Goal: Task Accomplishment & Management: Use online tool/utility

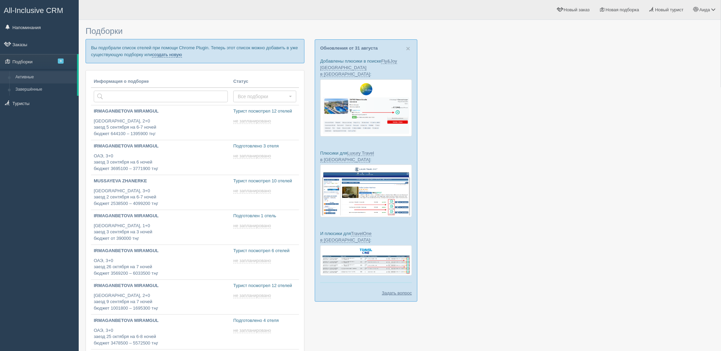
click at [166, 55] on link "создать новую" at bounding box center [167, 54] width 30 height 5
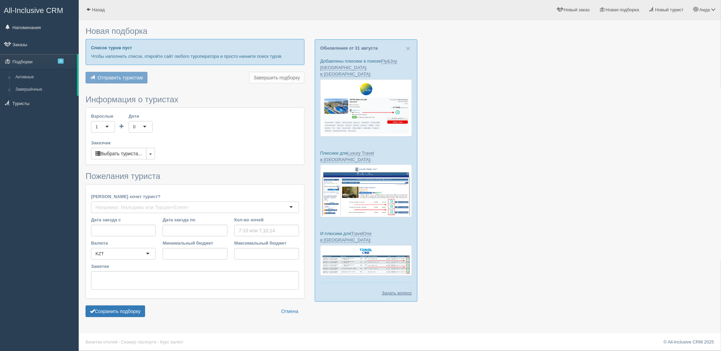
type input "6-8"
type input "793200"
type input "897600"
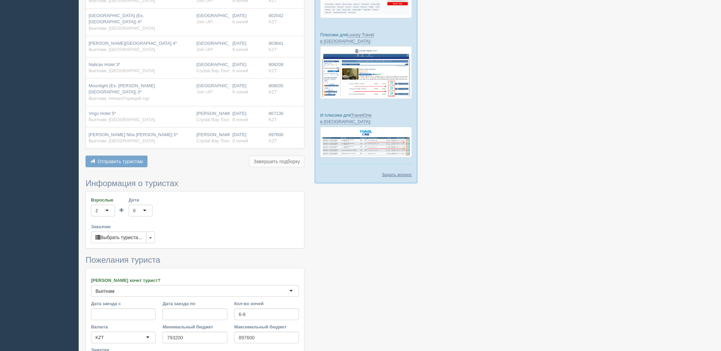
scroll to position [173, 0]
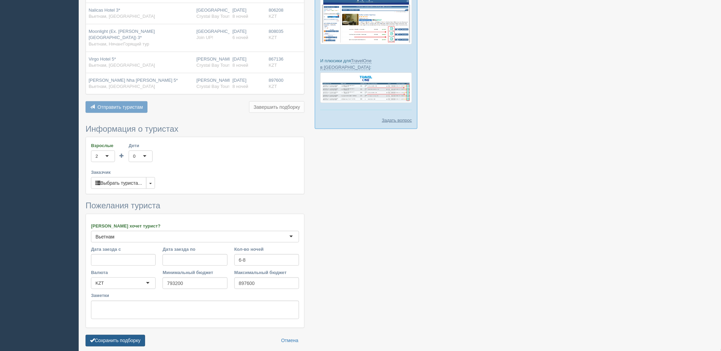
click at [133, 335] on button "Сохранить подборку" at bounding box center [116, 341] width 60 height 12
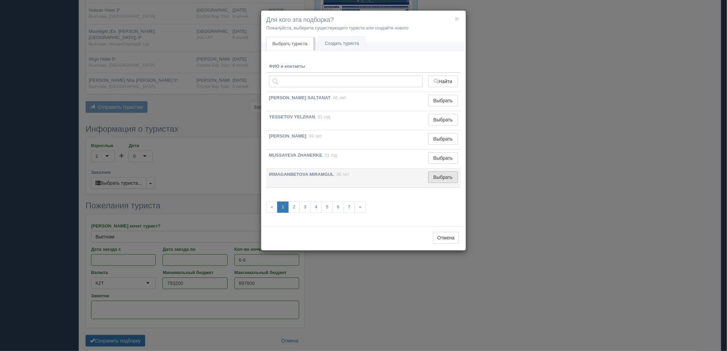
click at [447, 174] on button "Выбрать" at bounding box center [443, 177] width 30 height 12
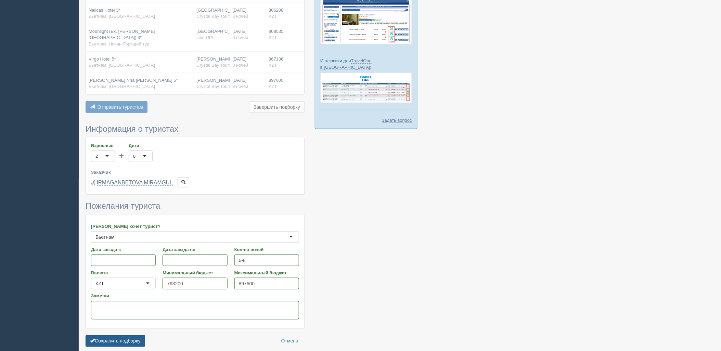
click at [115, 335] on button "Сохранить подборку" at bounding box center [116, 341] width 60 height 12
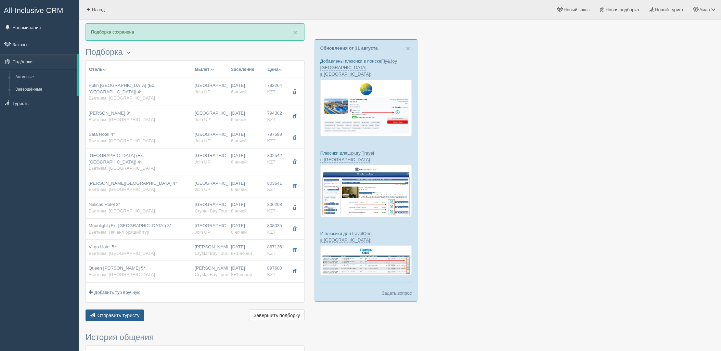
click at [130, 313] on span "Отправить туристу" at bounding box center [119, 315] width 42 height 5
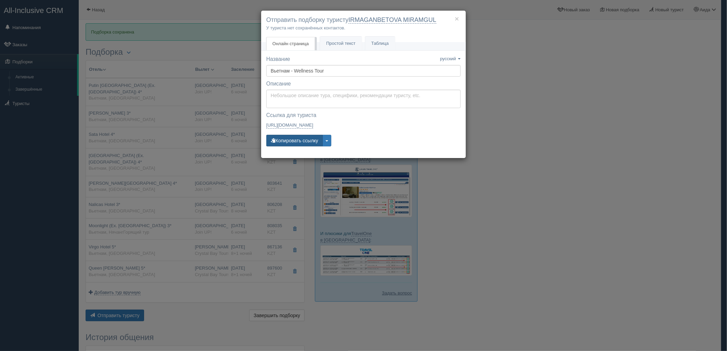
click at [303, 140] on button "Копировать ссылку" at bounding box center [294, 141] width 56 height 12
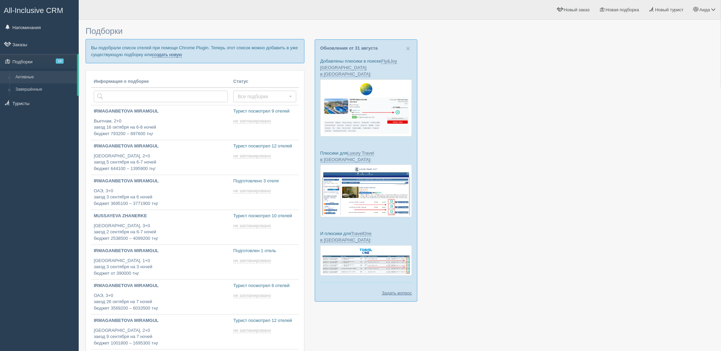
click at [162, 56] on link "создать новую" at bounding box center [167, 54] width 30 height 5
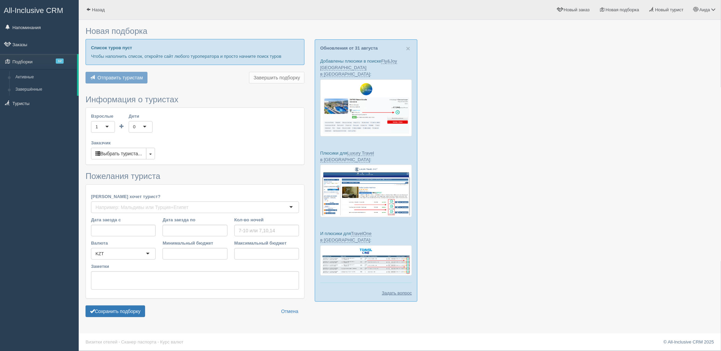
type input "6-8"
type input "621900"
type input "890700"
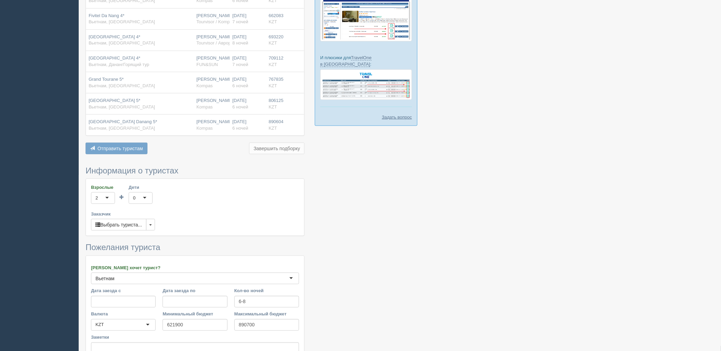
scroll to position [248, 0]
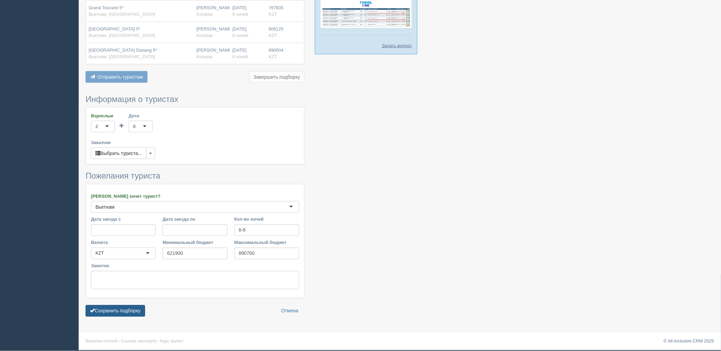
click at [118, 312] on button "Сохранить подборку" at bounding box center [116, 311] width 60 height 12
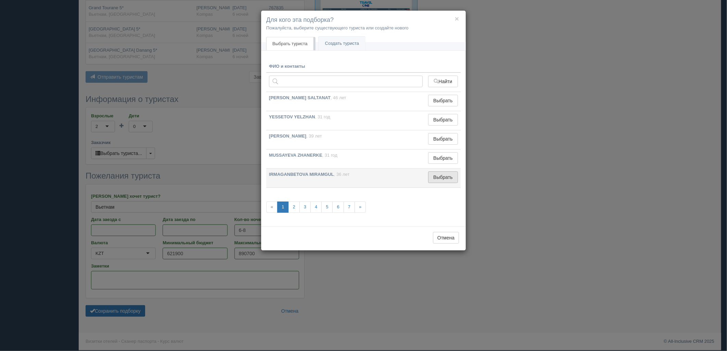
click at [431, 181] on button "Выбрать" at bounding box center [443, 177] width 30 height 12
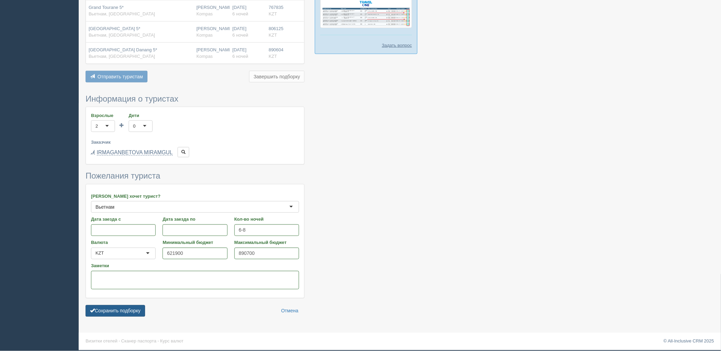
click at [131, 313] on button "Сохранить подборку" at bounding box center [116, 311] width 60 height 12
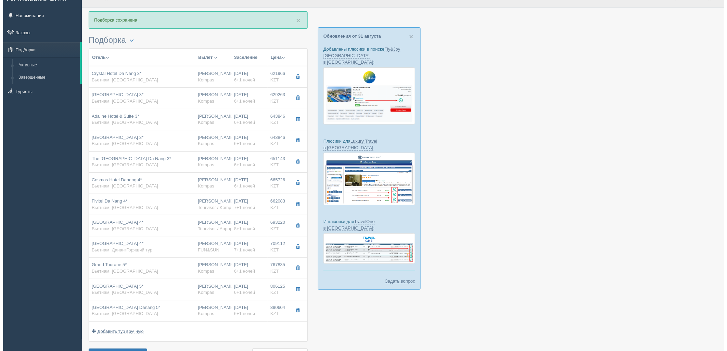
scroll to position [72, 0]
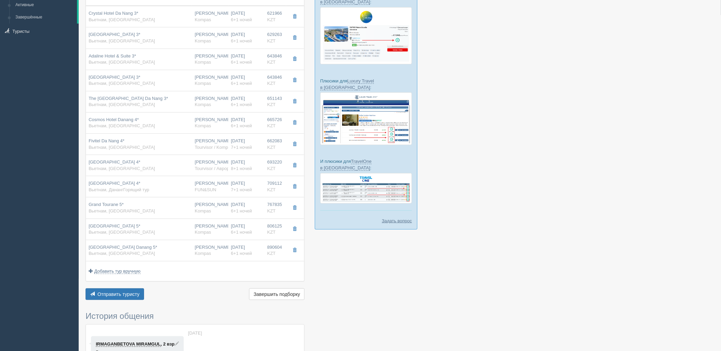
click at [118, 301] on div "Отправить туристу Отправить Завершить подборку Активировать подборку Добавить и…" at bounding box center [195, 294] width 219 height 13
click at [125, 294] on span "Отправить туристу" at bounding box center [119, 294] width 42 height 5
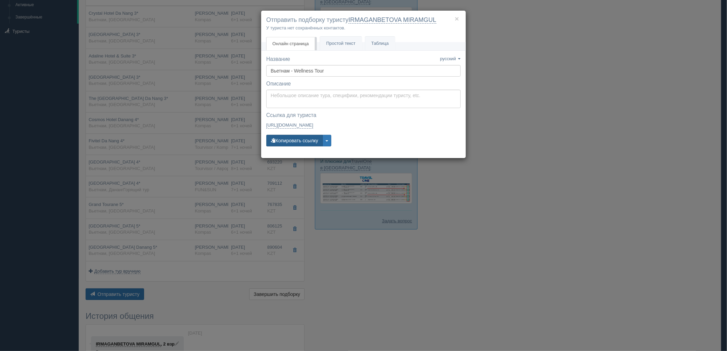
click at [311, 142] on button "Копировать ссылку" at bounding box center [294, 141] width 56 height 12
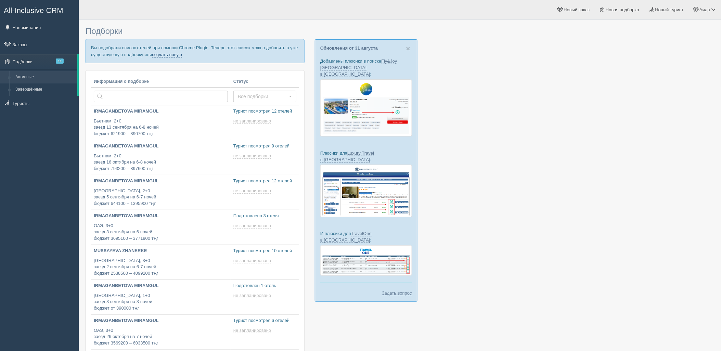
click at [167, 55] on link "создать новую" at bounding box center [167, 54] width 30 height 5
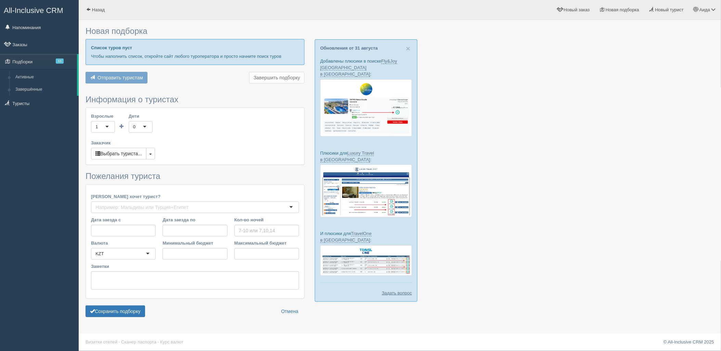
type input "6-7"
type input "665700"
type input "844500"
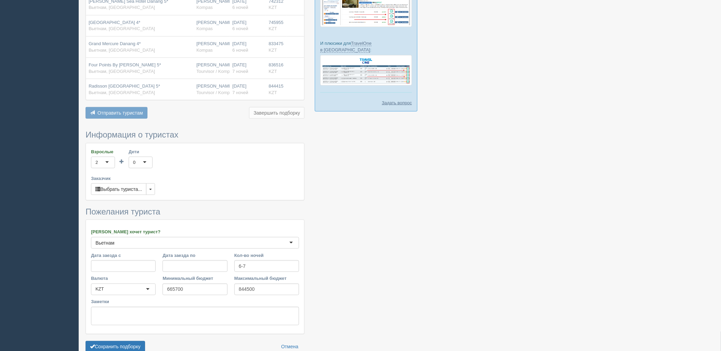
scroll to position [227, 0]
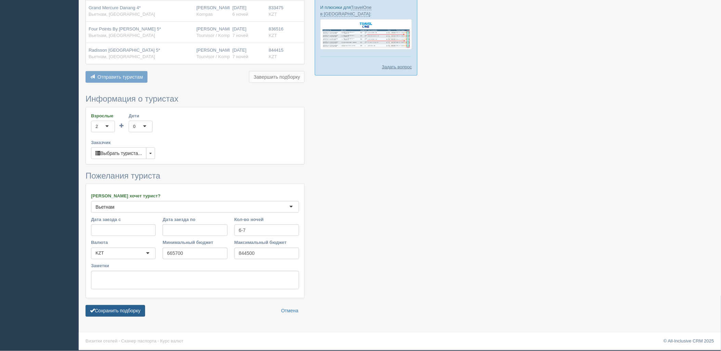
drag, startPoint x: 129, startPoint y: 306, endPoint x: 135, endPoint y: 308, distance: 6.1
click at [131, 307] on button "Сохранить подборку" at bounding box center [116, 311] width 60 height 12
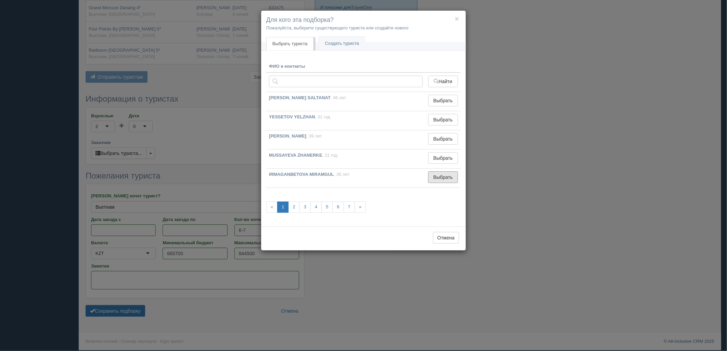
drag, startPoint x: 440, startPoint y: 176, endPoint x: 386, endPoint y: 200, distance: 59.2
click at [440, 177] on button "Выбрать" at bounding box center [443, 177] width 30 height 12
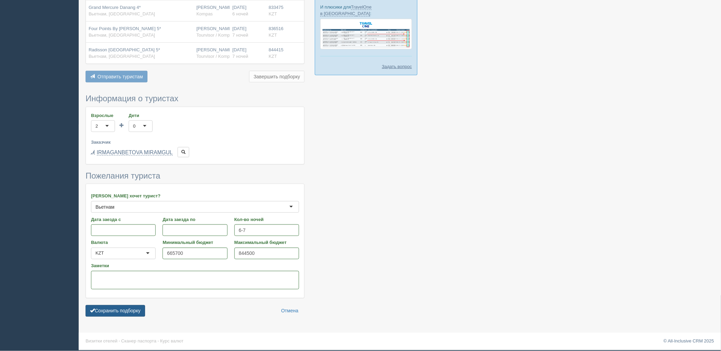
click at [129, 311] on button "Сохранить подборку" at bounding box center [116, 311] width 60 height 12
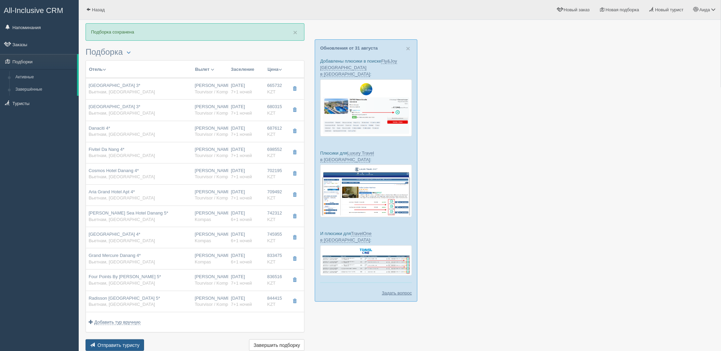
click at [127, 346] on span "Отправить туристу" at bounding box center [119, 345] width 42 height 5
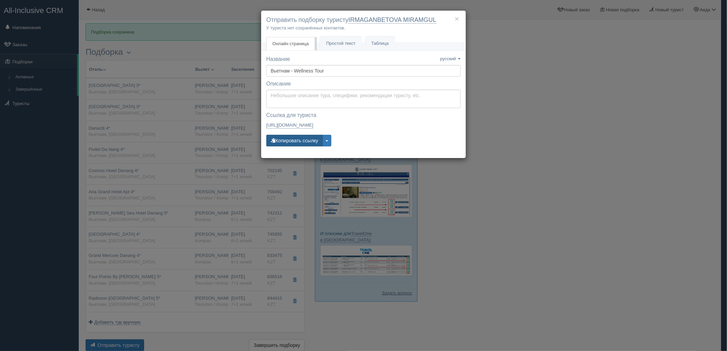
click at [300, 142] on button "Копировать ссылку" at bounding box center [294, 141] width 56 height 12
click at [577, 101] on div "× Отправить подборку туристу IRMAGANBETOVA MIRAMGUL У туриста нет сохранённых к…" at bounding box center [363, 175] width 727 height 351
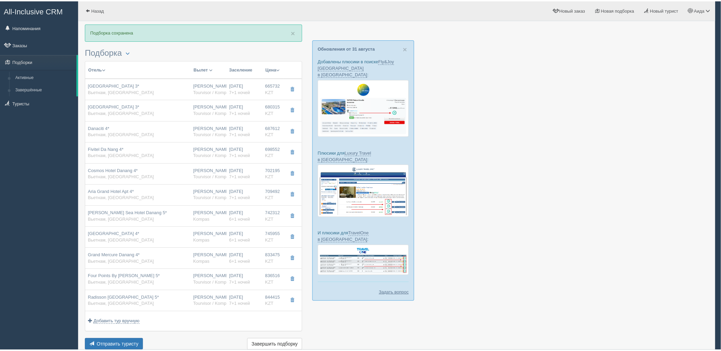
scroll to position [0, 0]
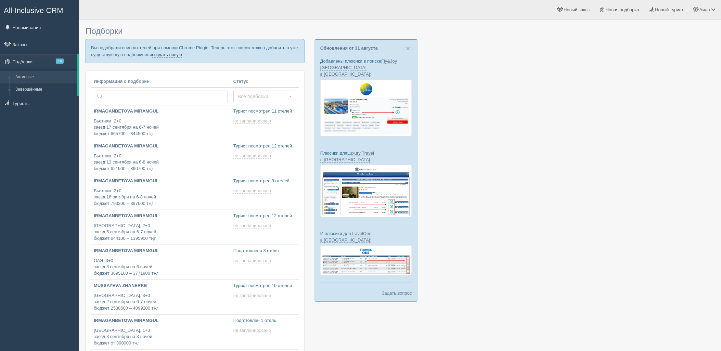
click at [164, 54] on link "создать новую" at bounding box center [167, 54] width 30 height 5
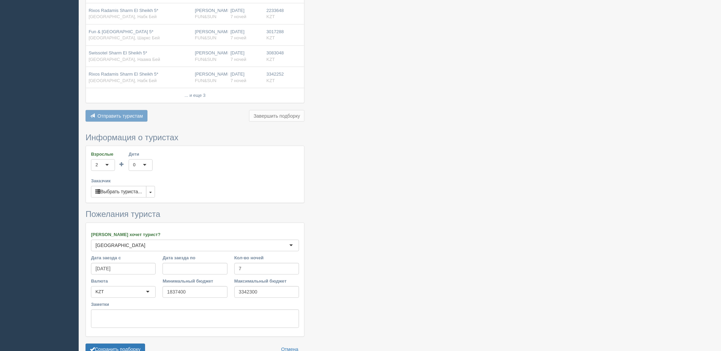
scroll to position [365, 0]
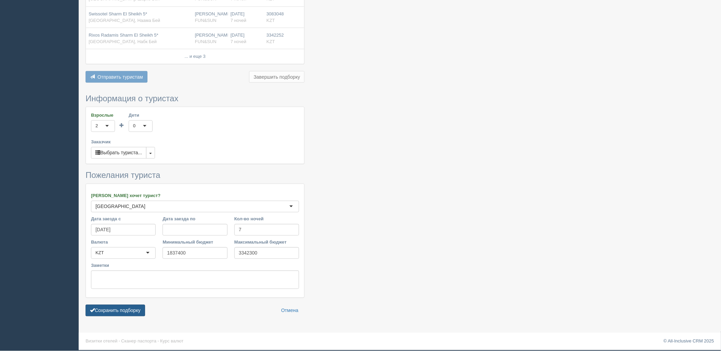
click at [97, 310] on button "Сохранить подборку" at bounding box center [116, 311] width 60 height 12
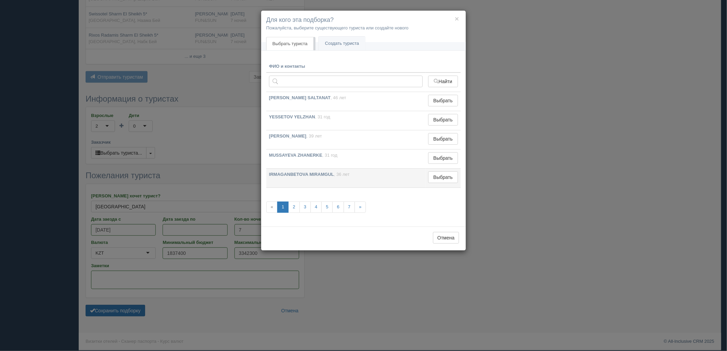
click at [446, 171] on td "Выбрать Выбран" at bounding box center [442, 178] width 35 height 19
click at [468, 175] on div "× Для кого эта подборка? Пожалуйста, выберите существующего туриста или создайт…" at bounding box center [363, 175] width 727 height 351
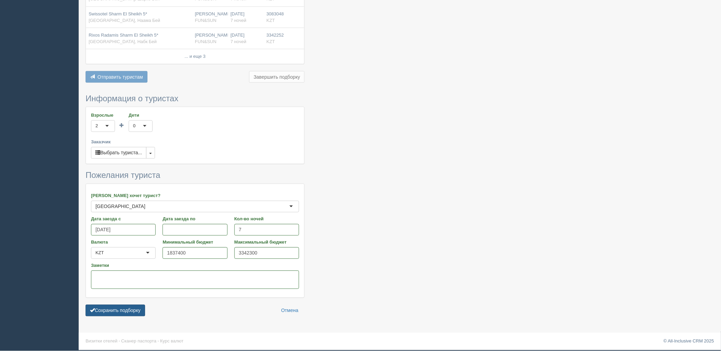
click at [131, 310] on button "Сохранить подборку" at bounding box center [116, 311] width 60 height 12
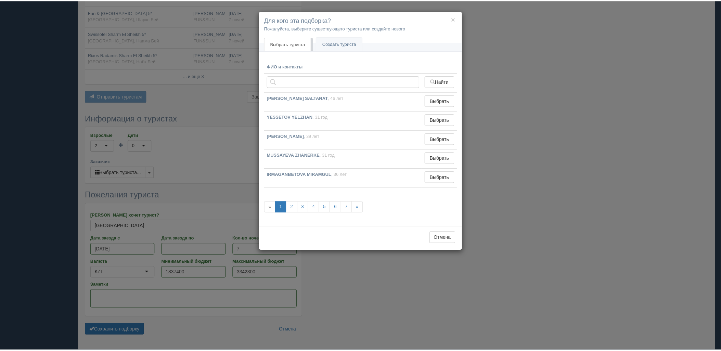
scroll to position [327, 0]
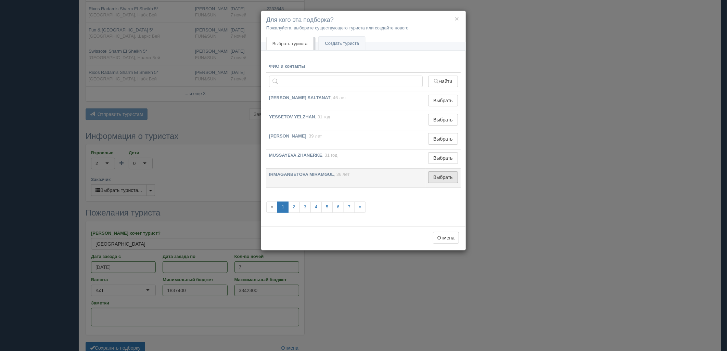
click at [438, 179] on button "Выбрать" at bounding box center [443, 177] width 30 height 12
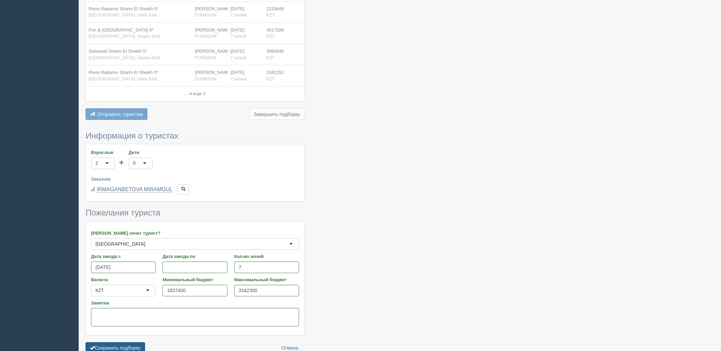
click at [126, 347] on button "Сохранить подборку" at bounding box center [116, 349] width 60 height 12
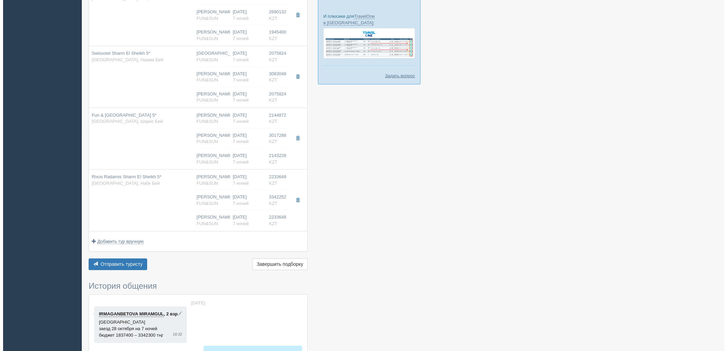
scroll to position [218, 0]
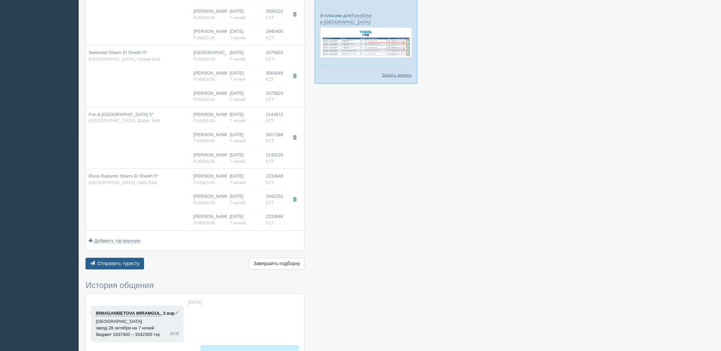
click at [117, 264] on span "Отправить туристу" at bounding box center [119, 263] width 42 height 5
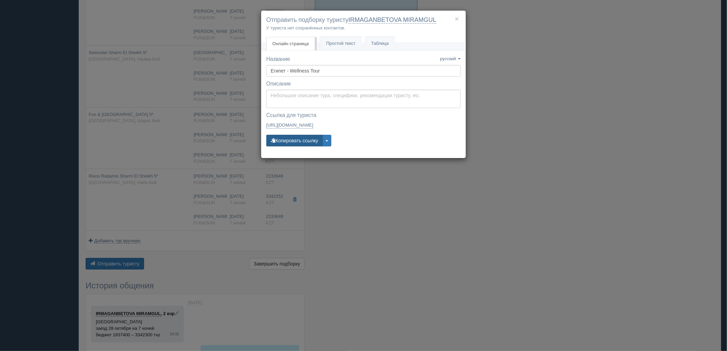
click at [293, 143] on button "Копировать ссылку" at bounding box center [294, 141] width 56 height 12
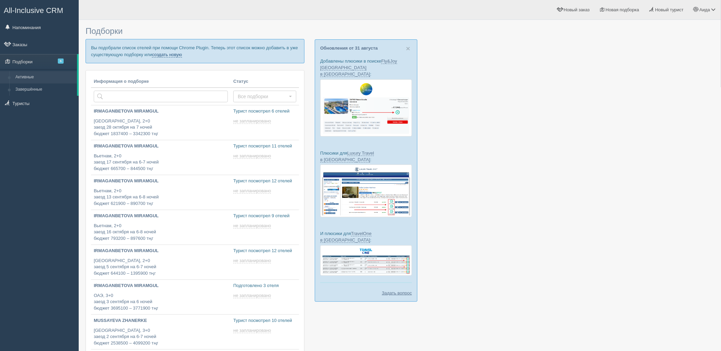
click at [172, 56] on link "создать новую" at bounding box center [167, 54] width 30 height 5
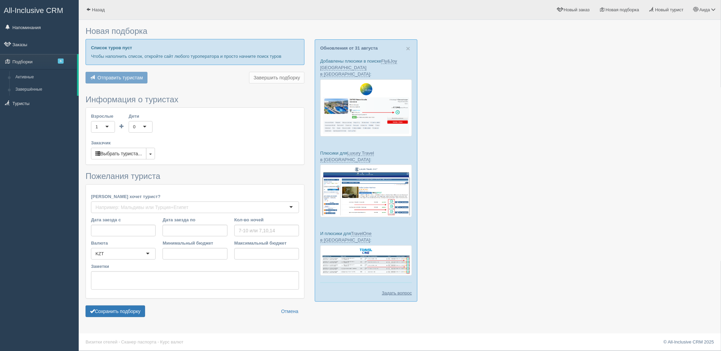
type input "6-7"
type input "1695500"
type input "2001700"
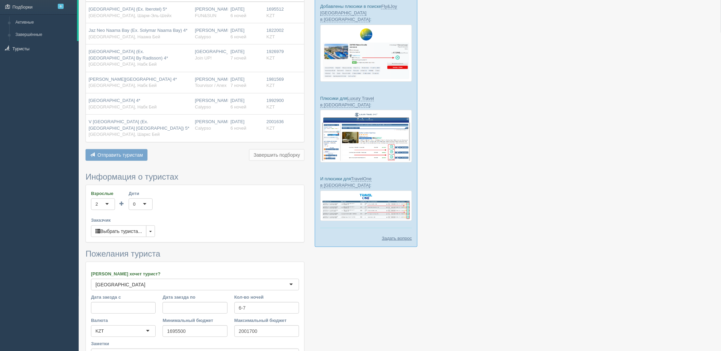
scroll to position [133, 0]
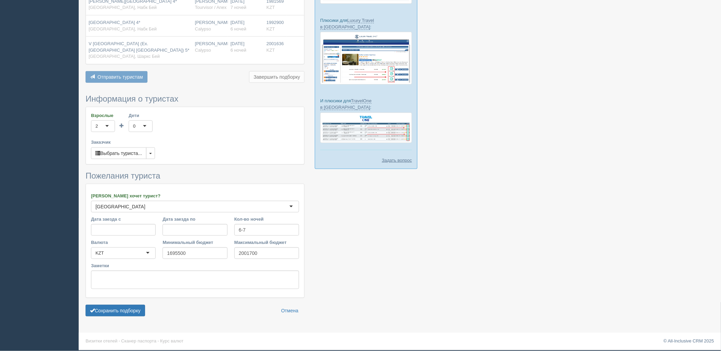
click at [109, 320] on form "Информация о туристах Взрослые 2 2 1 2 3 4 5 6 7 8 9 10 11 12 13 14 15 16 17 18…" at bounding box center [195, 207] width 219 height 226
click at [113, 315] on button "Сохранить подборку" at bounding box center [116, 311] width 60 height 12
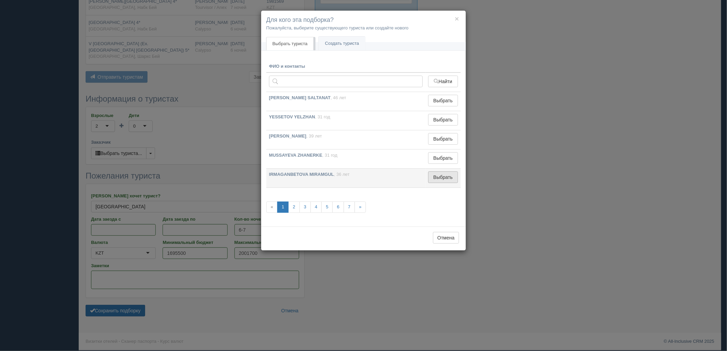
click at [436, 175] on button "Выбрать" at bounding box center [443, 177] width 30 height 12
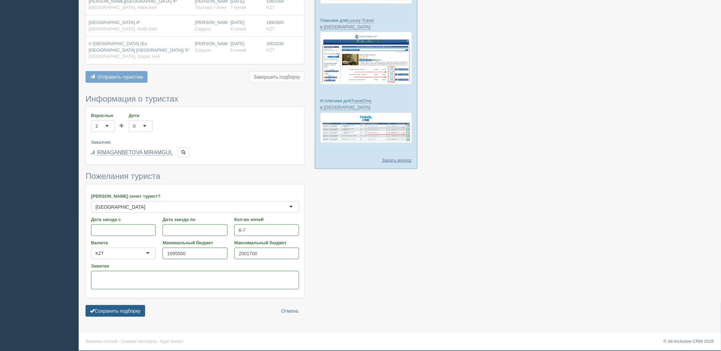
click at [136, 305] on form "Информация о туристах Взрослые 2 2 1 2 3 4 5 6 7 8 9 10 11 12 13 14 15 16 17 18…" at bounding box center [195, 207] width 219 height 226
click at [136, 307] on button "Сохранить подборку" at bounding box center [116, 311] width 60 height 12
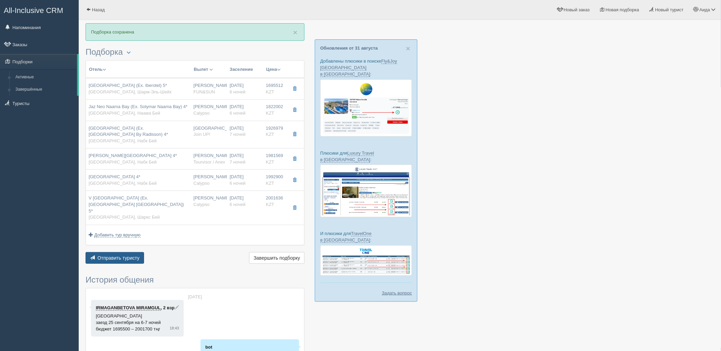
click at [104, 255] on span "Отправить туристу" at bounding box center [119, 257] width 42 height 5
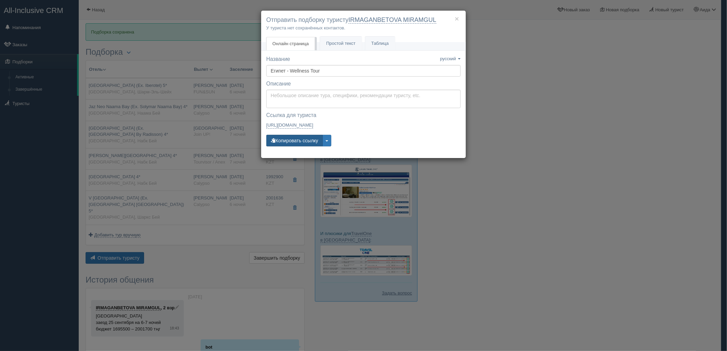
click at [297, 137] on button "Копировать ссылку" at bounding box center [294, 141] width 56 height 12
drag, startPoint x: 297, startPoint y: 142, endPoint x: 256, endPoint y: 142, distance: 41.1
click at [297, 142] on button "Копировать ссылку" at bounding box center [294, 141] width 56 height 12
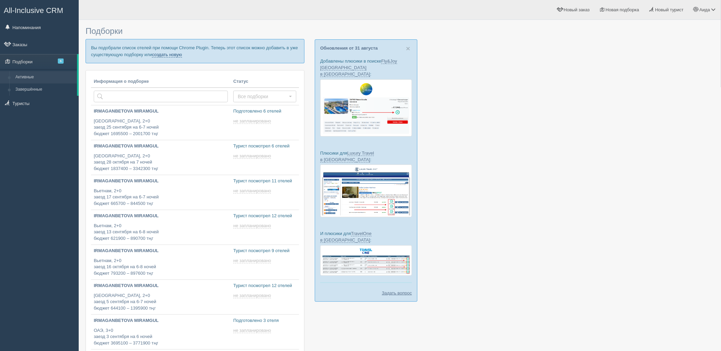
click at [168, 55] on link "создать новую" at bounding box center [167, 54] width 30 height 5
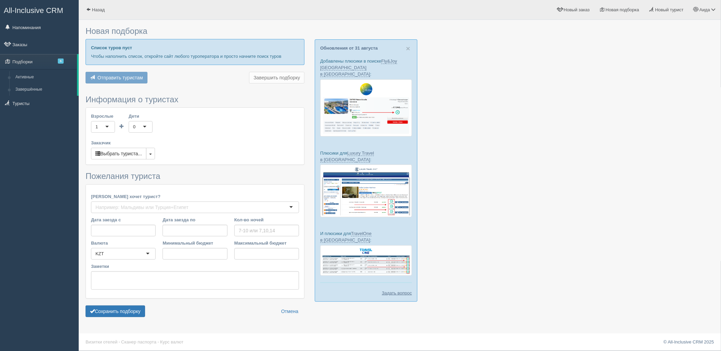
type input "6"
type input "1817000"
type input "2433600"
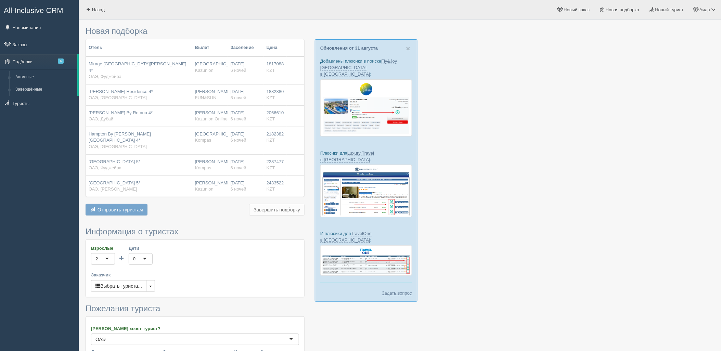
scroll to position [120, 0]
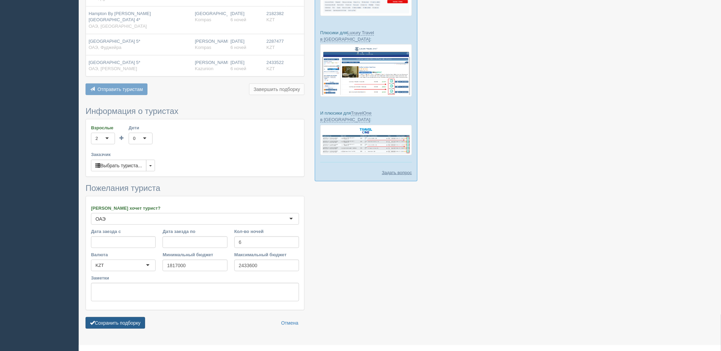
click at [106, 317] on button "Сохранить подборку" at bounding box center [116, 323] width 60 height 12
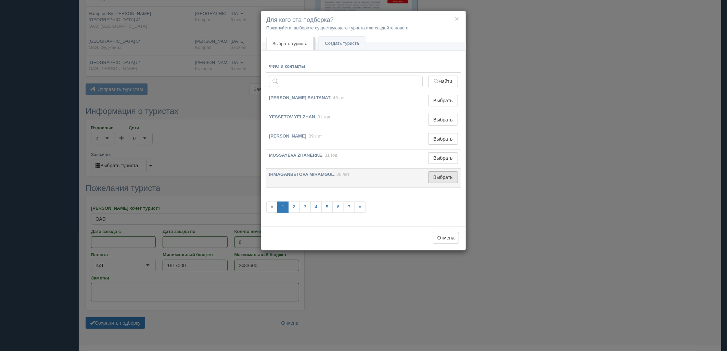
click at [450, 179] on button "Выбрать" at bounding box center [443, 177] width 30 height 12
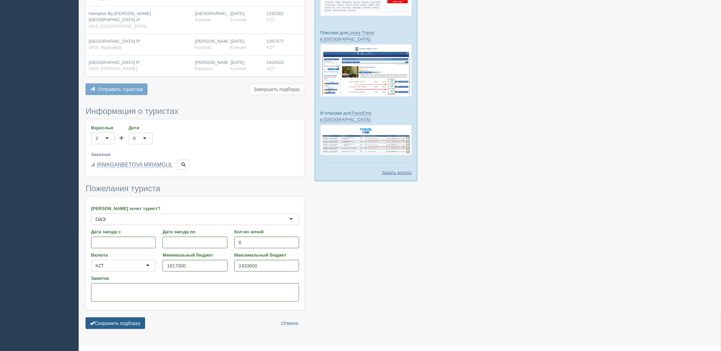
click at [112, 318] on button "Сохранить подборку" at bounding box center [116, 324] width 60 height 12
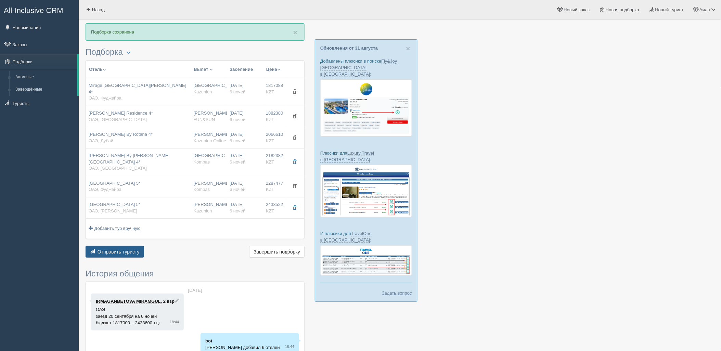
click at [120, 249] on span "Отправить туристу" at bounding box center [119, 251] width 42 height 5
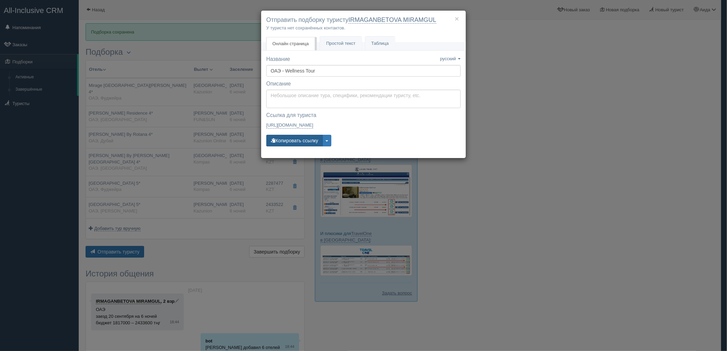
click at [283, 145] on button "Копировать ссылку" at bounding box center [294, 141] width 56 height 12
click at [283, 140] on button "Копировать ссылку" at bounding box center [294, 141] width 56 height 12
click at [558, 113] on div "× Отправить подборку туристу IRMAGANBETOVA MIRAMGUL У туриста нет сохранённых к…" at bounding box center [363, 175] width 727 height 351
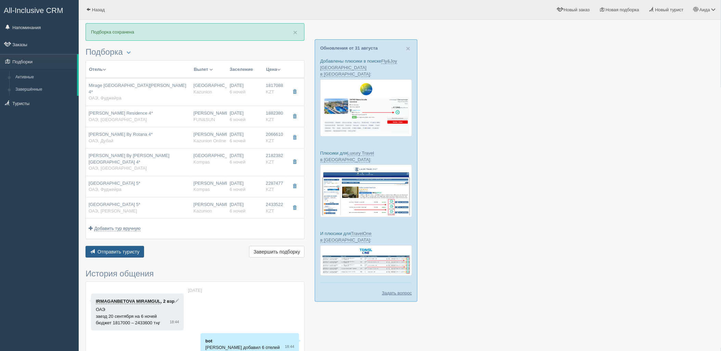
click at [138, 249] on span "Отправить туристу" at bounding box center [119, 251] width 42 height 5
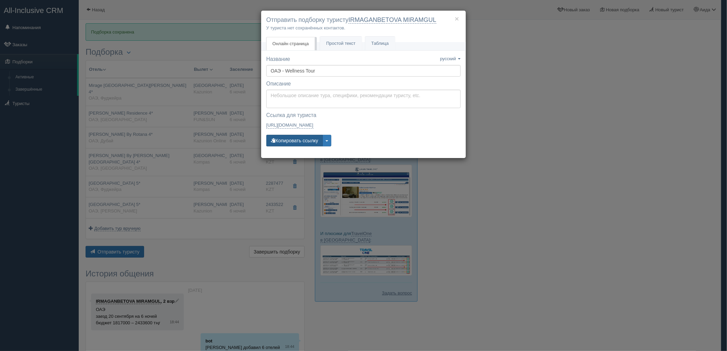
click at [298, 139] on button "Копировать ссылку" at bounding box center [294, 141] width 56 height 12
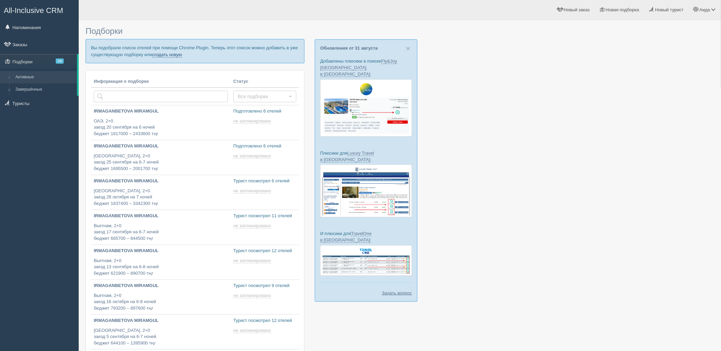
click at [158, 55] on link "создать новую" at bounding box center [167, 54] width 30 height 5
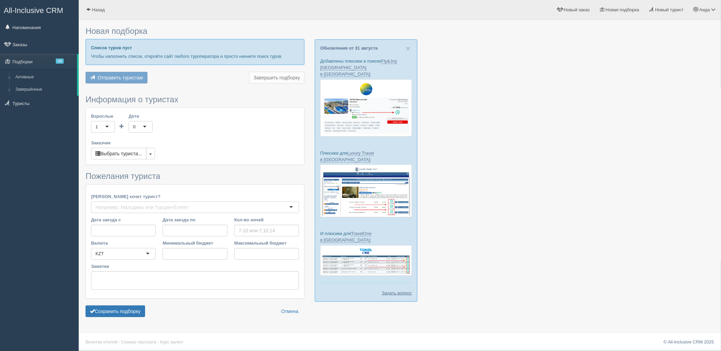
type input "6-7"
type input "1825600"
type input "2558000"
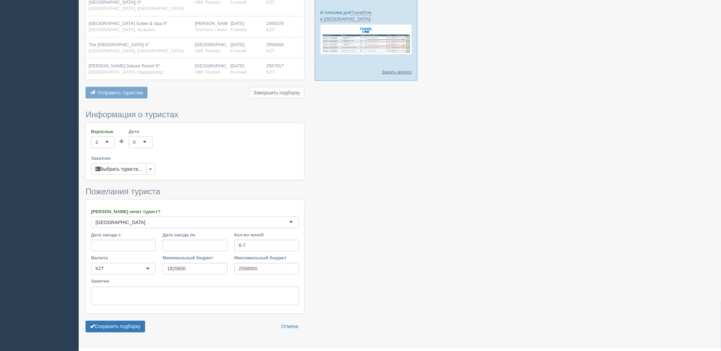
scroll to position [224, 0]
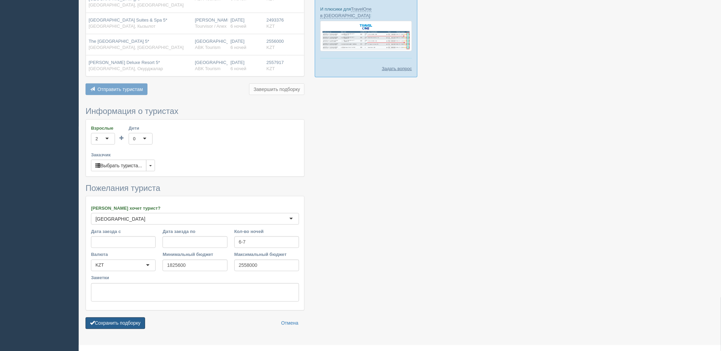
drag, startPoint x: 142, startPoint y: 306, endPoint x: 162, endPoint y: 301, distance: 20.1
click at [143, 318] on button "Сохранить подборку" at bounding box center [116, 324] width 60 height 12
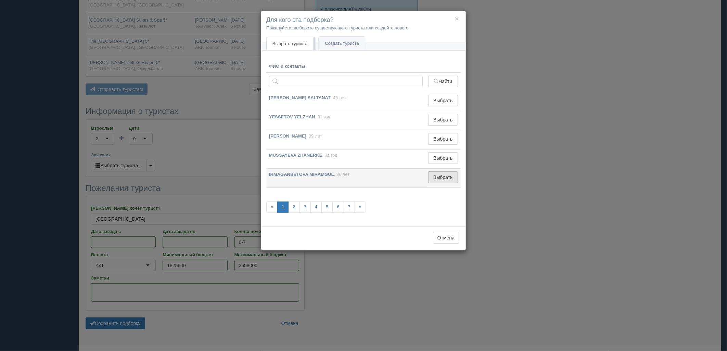
click at [450, 183] on button "Выбрать" at bounding box center [443, 177] width 30 height 12
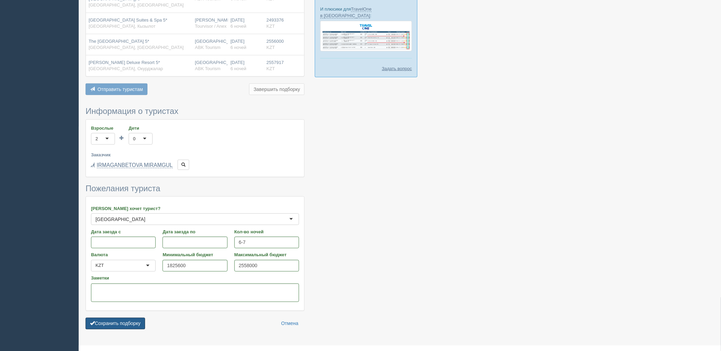
drag, startPoint x: 136, startPoint y: 313, endPoint x: 153, endPoint y: 296, distance: 24.7
click at [137, 318] on button "Сохранить подборку" at bounding box center [116, 324] width 60 height 12
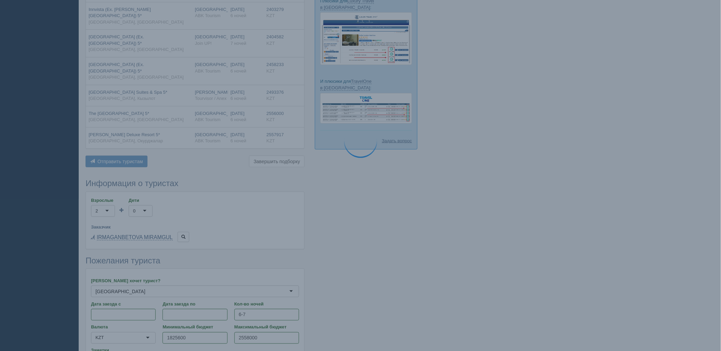
scroll to position [149, 0]
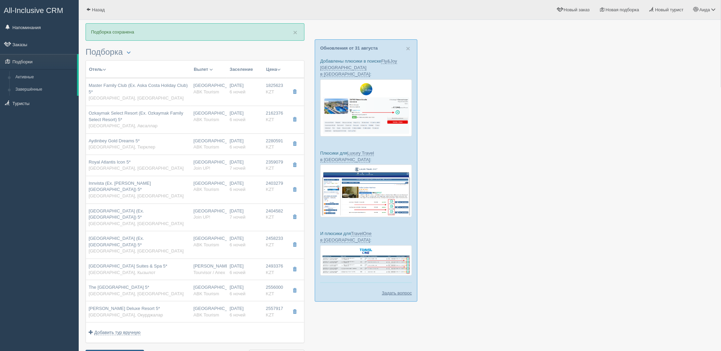
click at [130, 351] on span "Отправить туристу" at bounding box center [119, 355] width 42 height 5
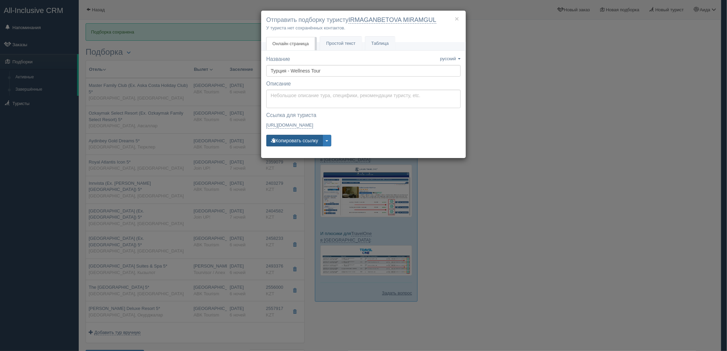
click at [296, 143] on button "Копировать ссылку" at bounding box center [294, 141] width 56 height 12
click at [300, 144] on button "Копировать ссылку" at bounding box center [294, 141] width 56 height 12
